Goal: Register for event/course

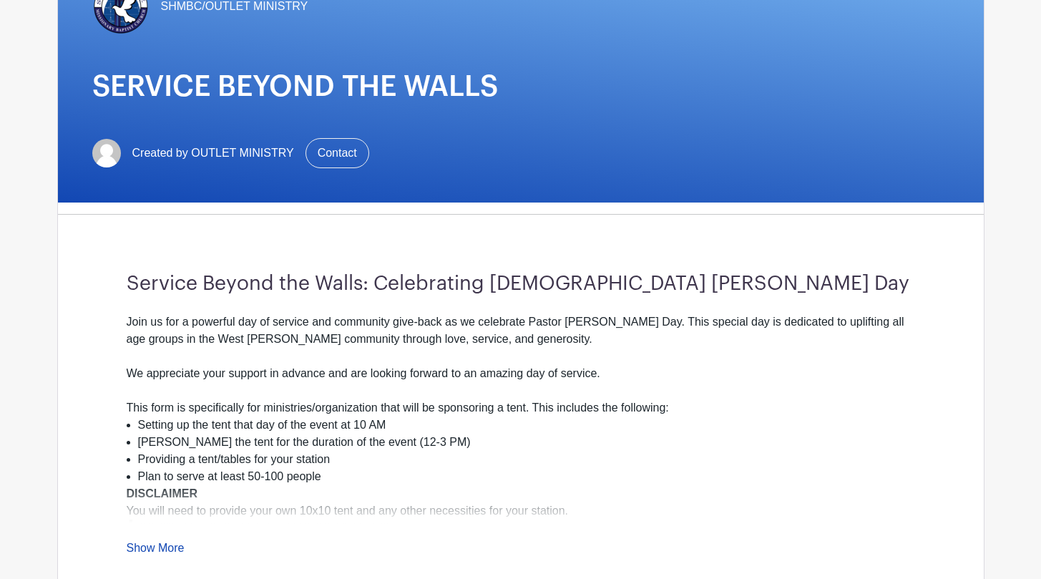
scroll to position [235, 0]
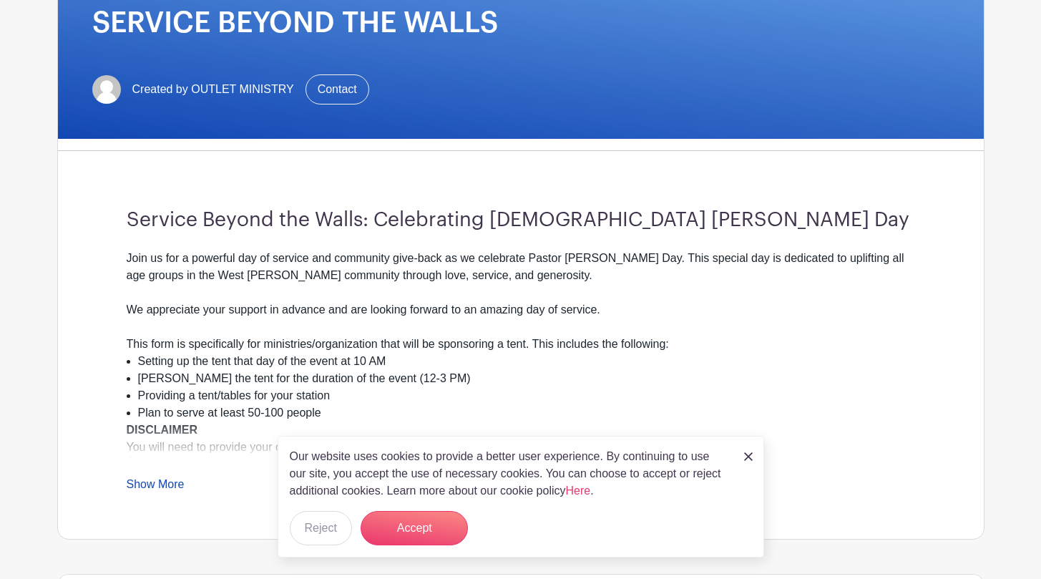
click at [170, 485] on link "Show More" at bounding box center [156, 487] width 58 height 18
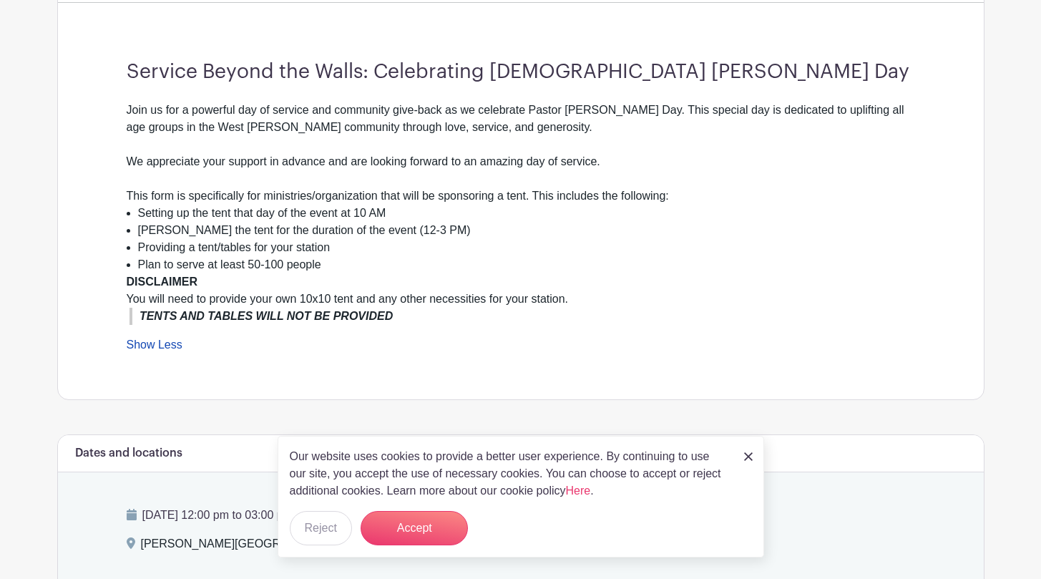
scroll to position [359, 0]
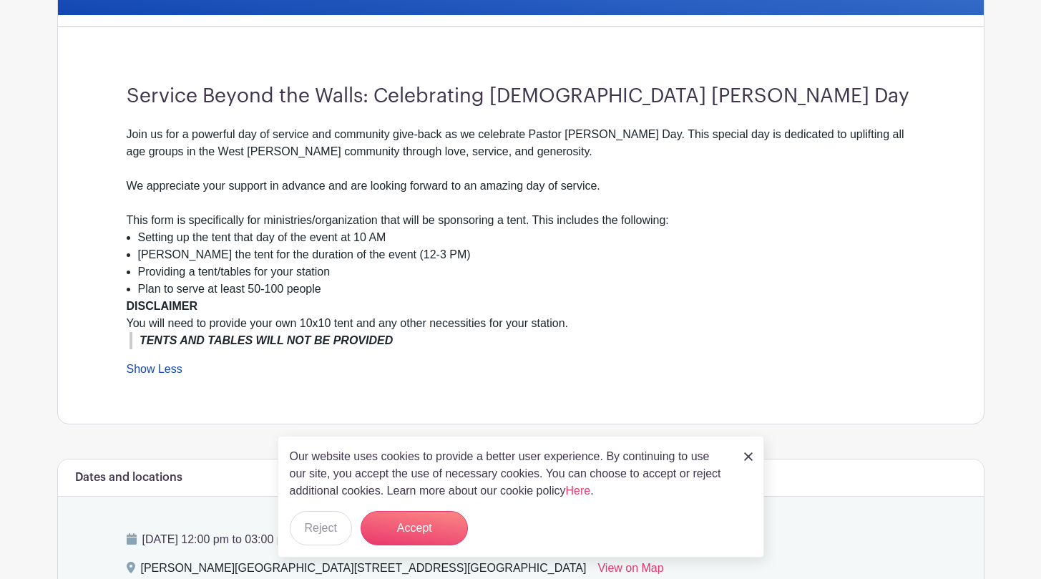
click at [751, 459] on img at bounding box center [748, 456] width 9 height 9
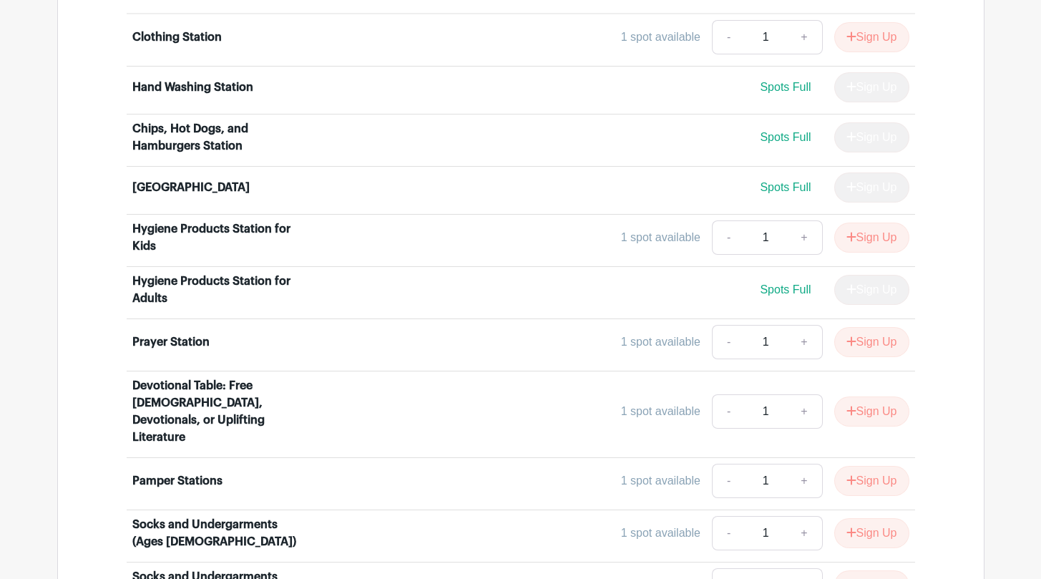
scroll to position [1032, 0]
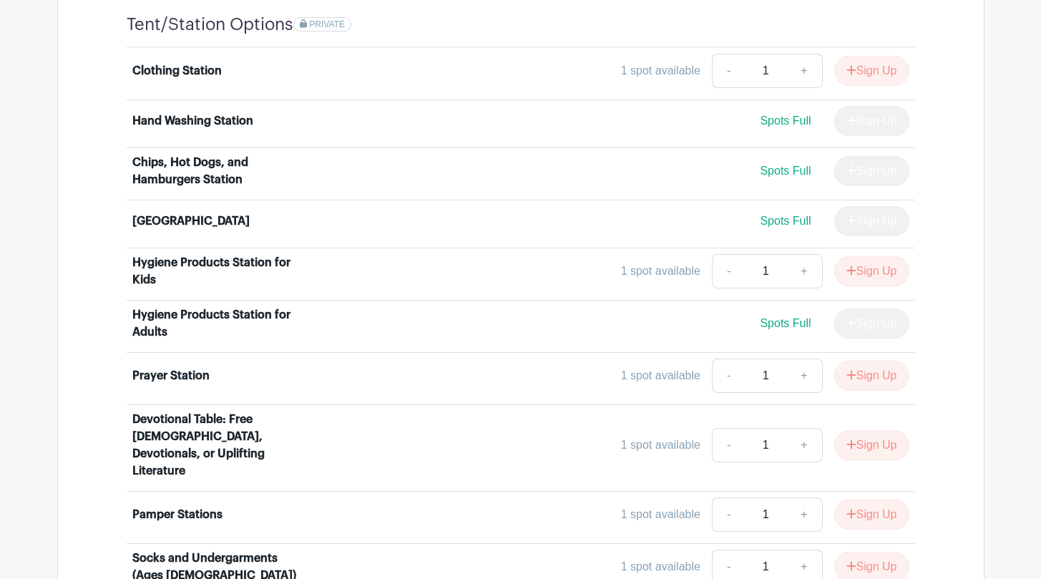
click at [220, 161] on div "Chips, Hot Dogs, and Hamburgers Station" at bounding box center [220, 171] width 177 height 34
click at [765, 169] on span "Spots Full" at bounding box center [785, 171] width 51 height 12
drag, startPoint x: 135, startPoint y: 160, endPoint x: 248, endPoint y: 177, distance: 115.1
click at [248, 177] on div "Chips, Hot Dogs, and Hamburgers Station" at bounding box center [220, 171] width 177 height 34
copy div "Chips, Hot Dogs, and Hamburgers Station"
